Goal: Task Accomplishment & Management: Manage account settings

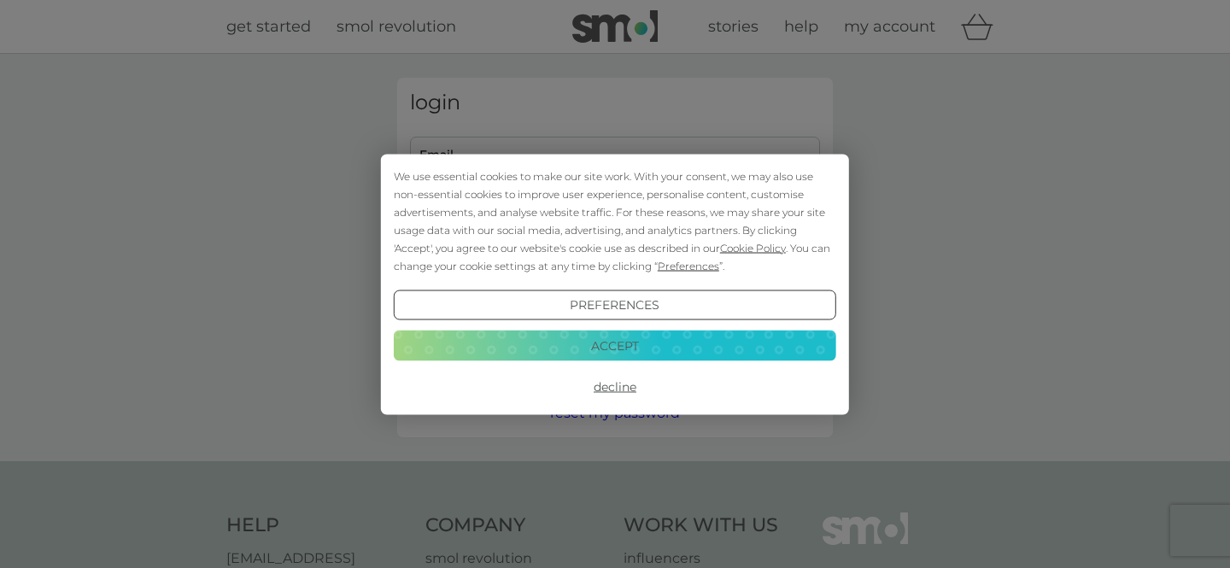
type input "[EMAIL_ADDRESS][DOMAIN_NAME]"
click at [685, 343] on button "Accept" at bounding box center [615, 346] width 443 height 31
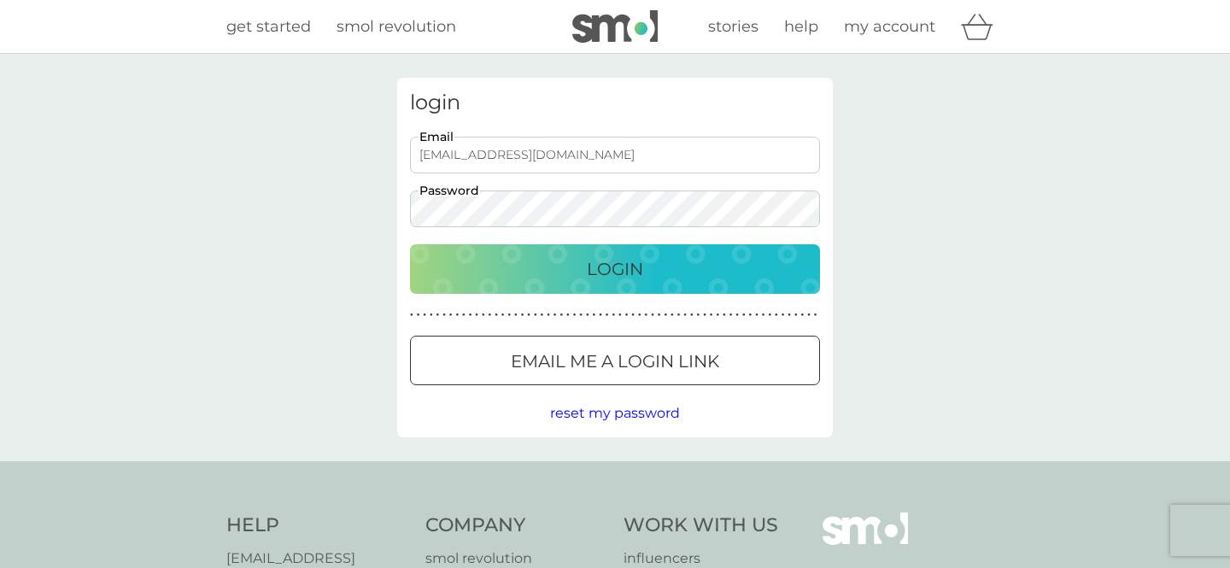
click at [572, 159] on input "isa.maia1961@gmail.com" at bounding box center [615, 155] width 410 height 37
click at [601, 157] on input "isa.maia1961@gmail.com" at bounding box center [615, 155] width 410 height 37
click at [610, 268] on p "Login" at bounding box center [615, 268] width 56 height 27
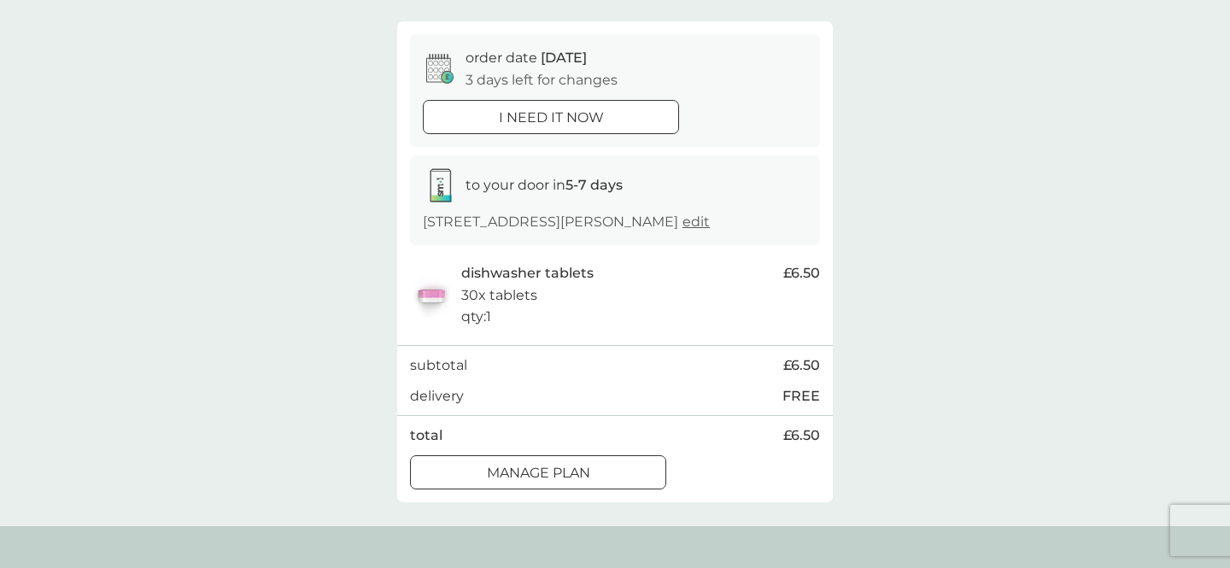
scroll to position [171, 0]
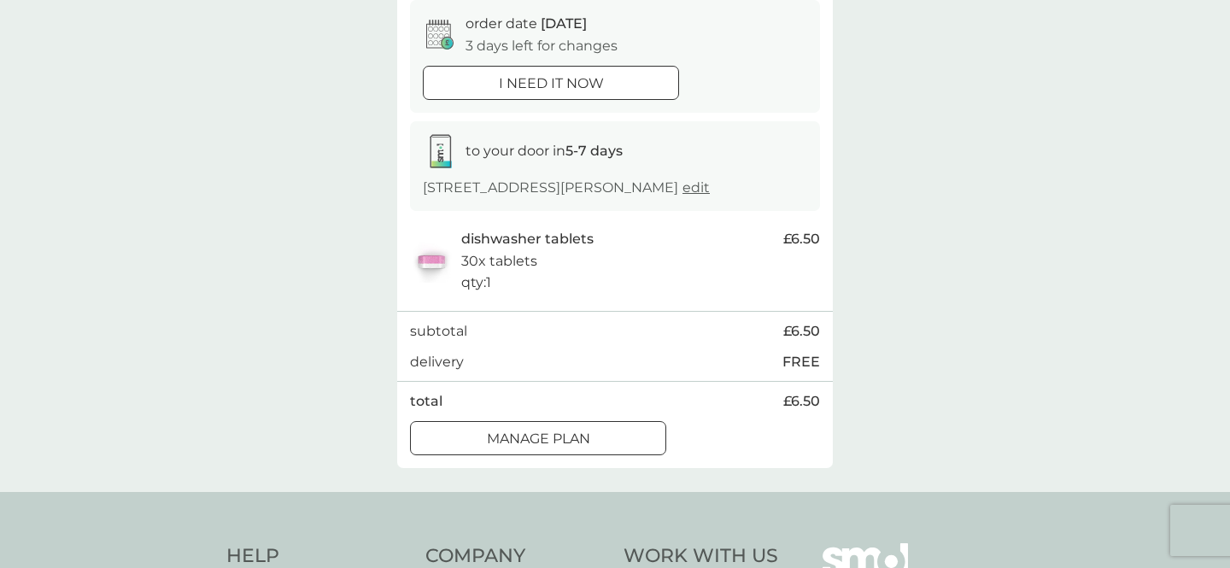
click at [631, 443] on div "Manage plan" at bounding box center [538, 439] width 255 height 22
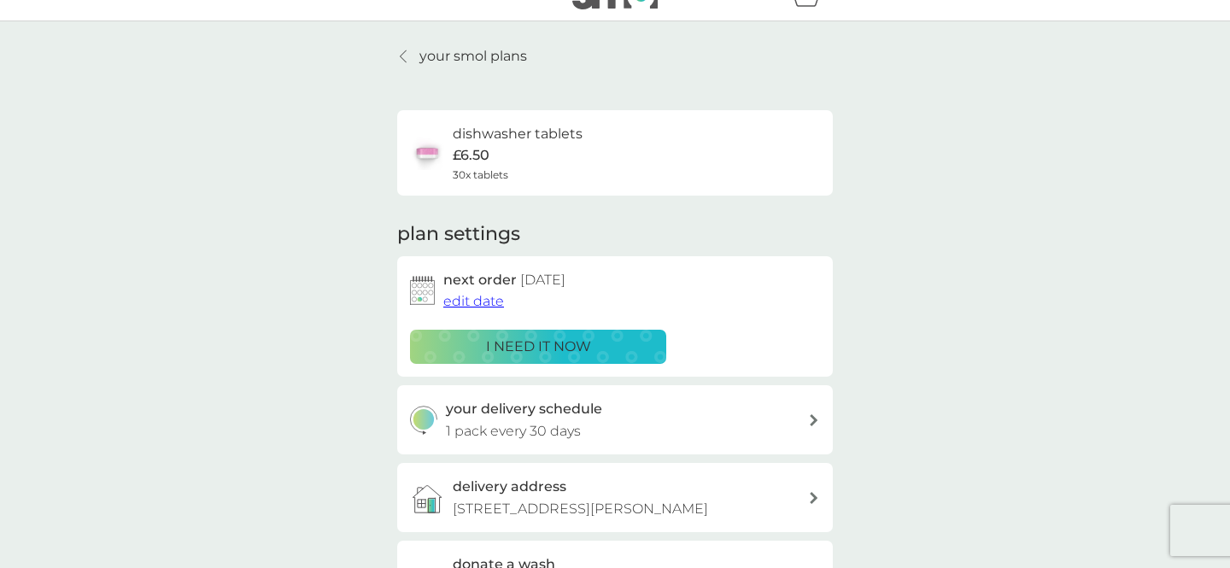
scroll to position [34, 0]
click at [469, 308] on span "edit date" at bounding box center [473, 299] width 61 height 16
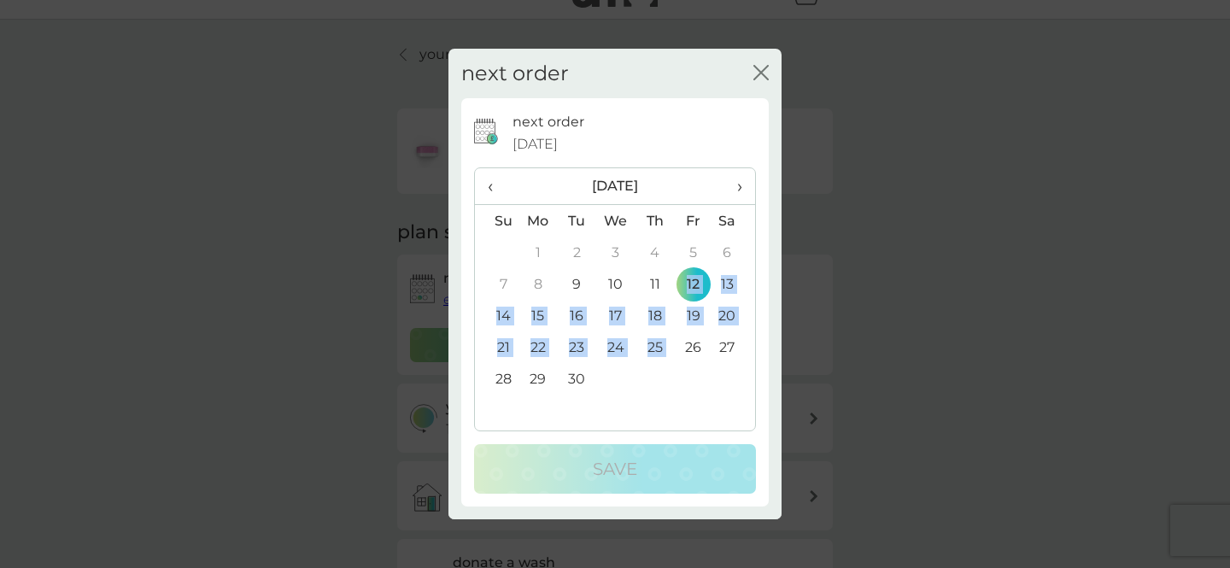
drag, startPoint x: 688, startPoint y: 288, endPoint x: 688, endPoint y: 349, distance: 61.5
click at [688, 349] on tbody "31 1 2 3 4 5 6 7 8 9 10 11 12 13 14 15 16 17 18 19 20 21 22 23 24 25 26 27 28 2…" at bounding box center [615, 332] width 280 height 190
click at [688, 349] on td "26" at bounding box center [693, 348] width 38 height 32
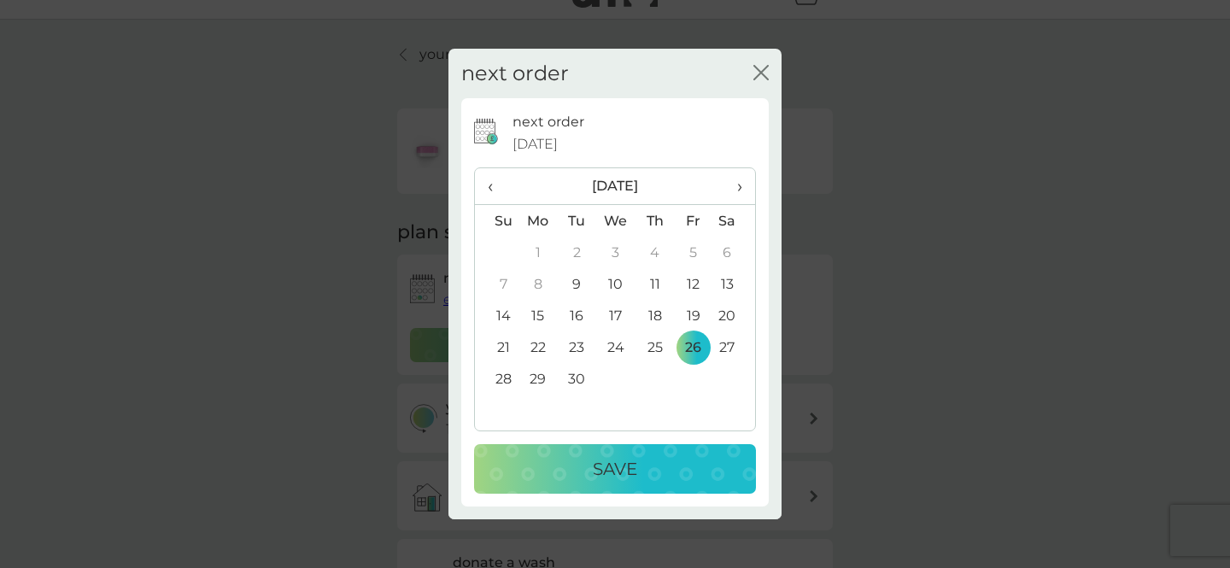
click at [648, 459] on div "Save" at bounding box center [615, 468] width 248 height 27
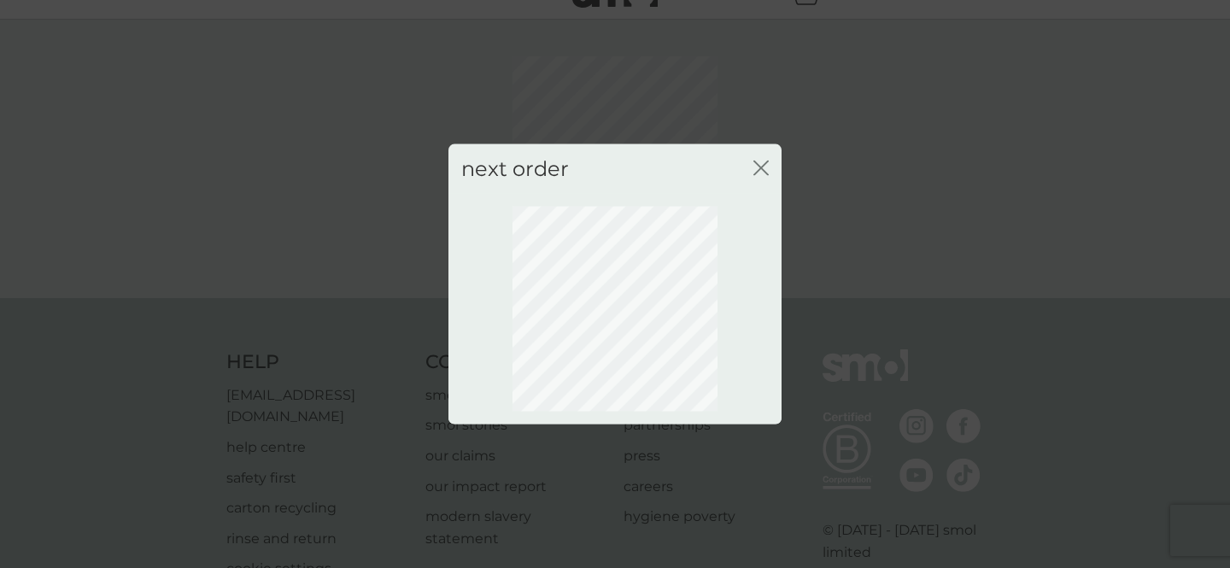
click at [767, 175] on button "close" at bounding box center [761, 169] width 15 height 18
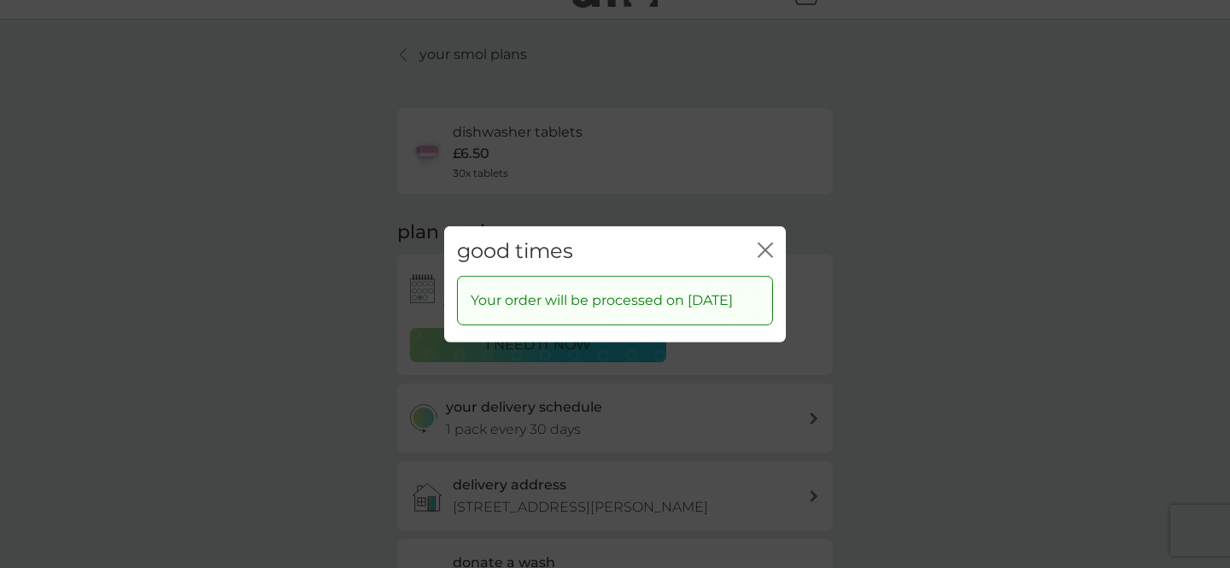
click at [764, 210] on div "good times close Your order will be processed on 26 Sep 2025" at bounding box center [615, 284] width 1230 height 568
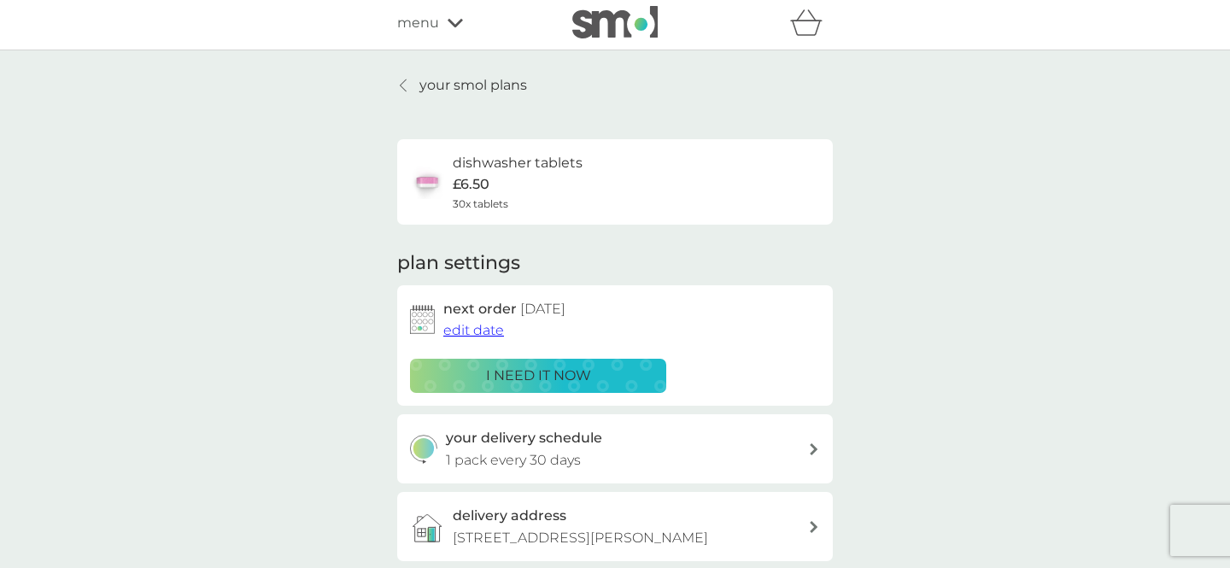
scroll to position [0, 0]
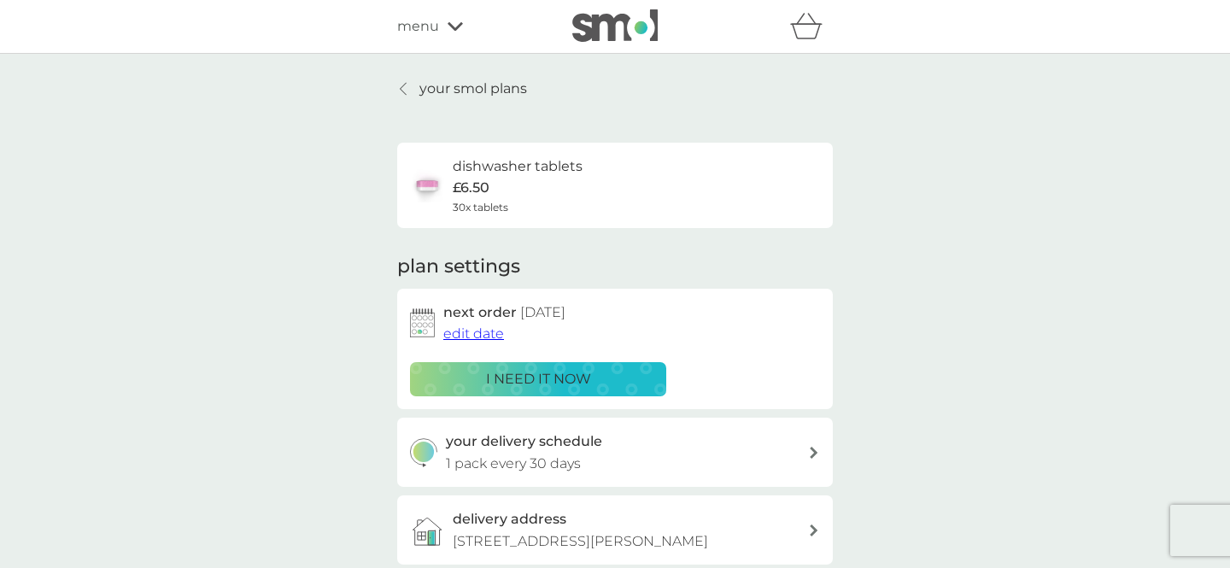
click at [618, 29] on img at bounding box center [614, 25] width 85 height 32
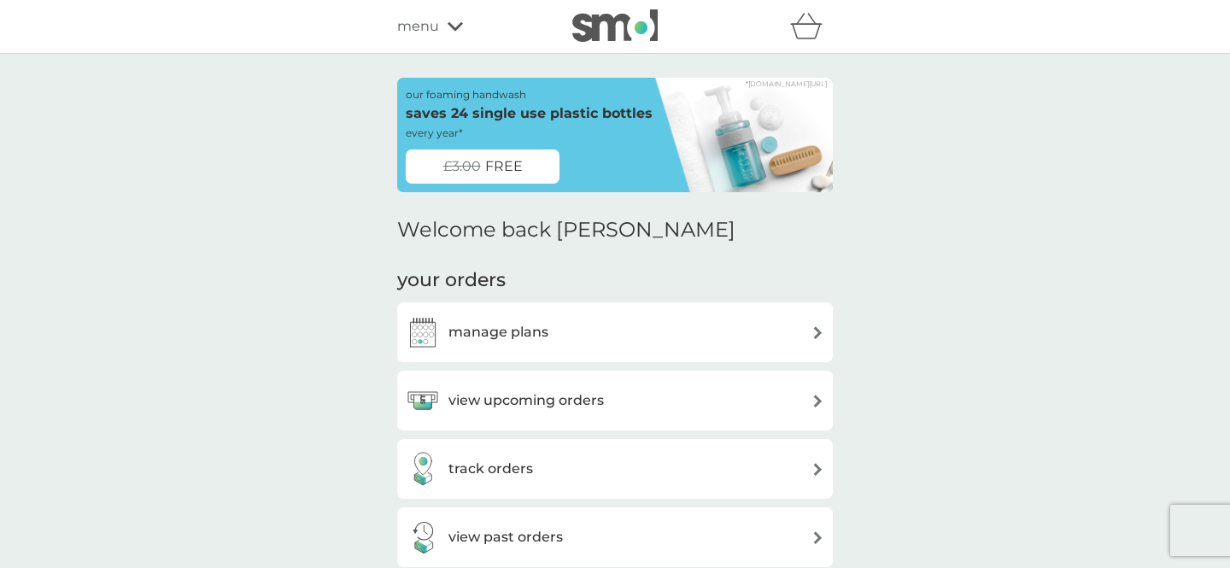
click at [625, 32] on img at bounding box center [614, 25] width 85 height 32
click at [803, 29] on icon "basket" at bounding box center [806, 26] width 32 height 26
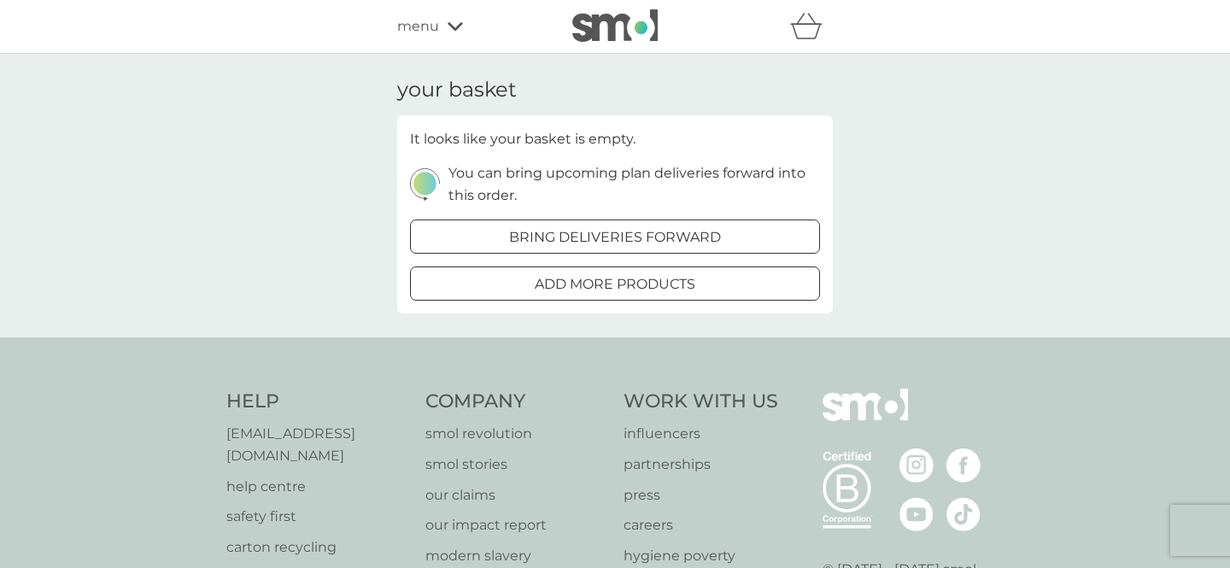
click at [437, 33] on span "menu" at bounding box center [418, 26] width 42 height 22
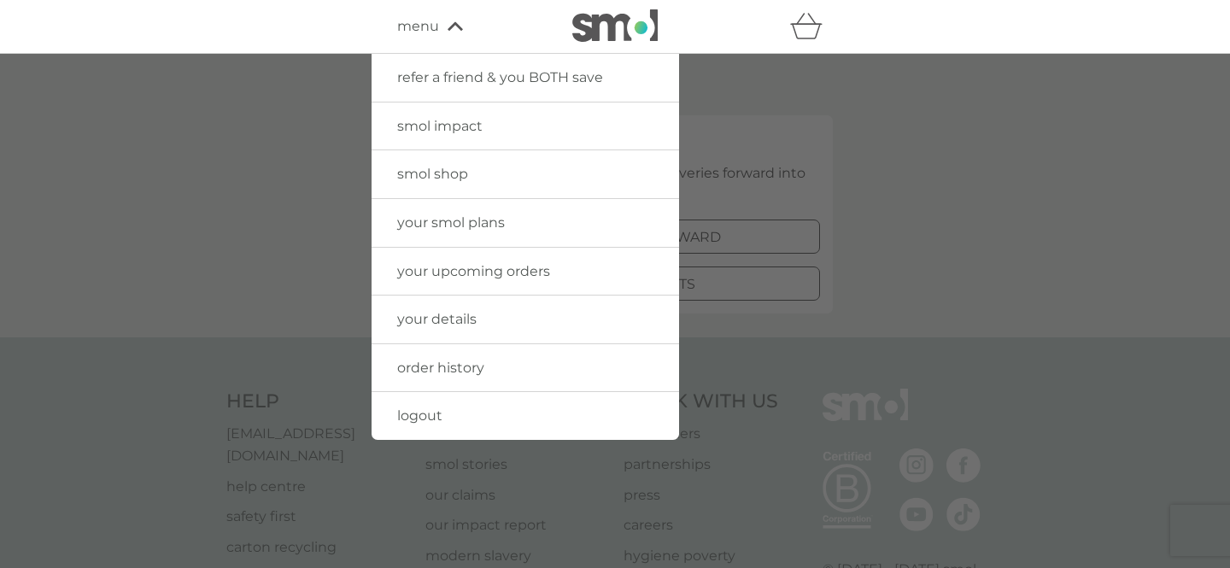
click at [441, 414] on span "logout" at bounding box center [419, 416] width 45 height 16
